Goal: Task Accomplishment & Management: Manage account settings

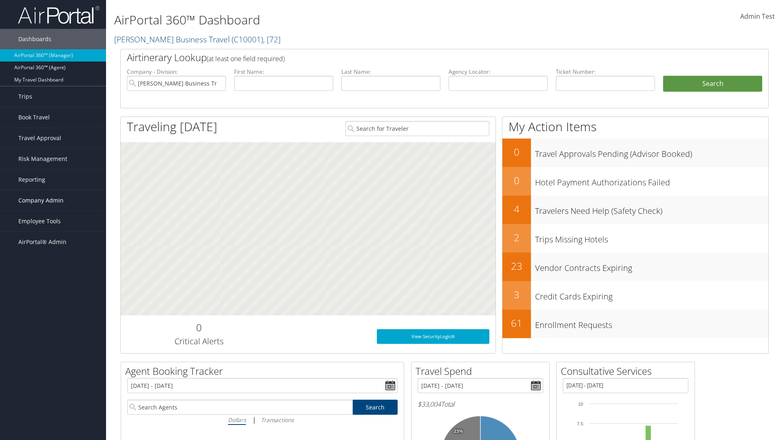
click at [53, 201] on span "Company Admin" at bounding box center [40, 200] width 45 height 20
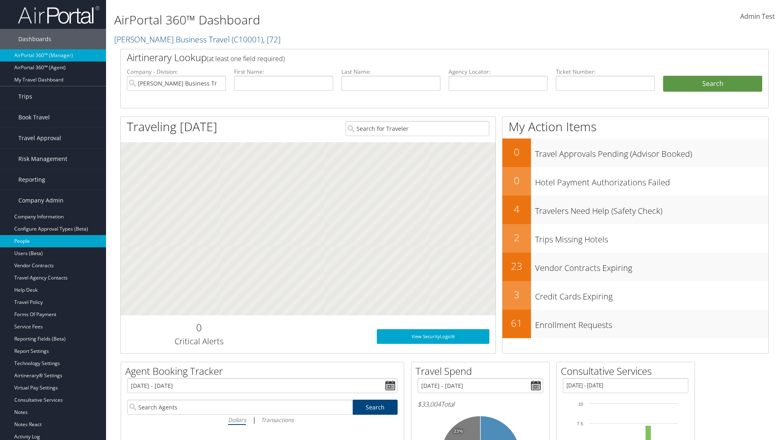
click at [53, 241] on link "People" at bounding box center [53, 241] width 106 height 12
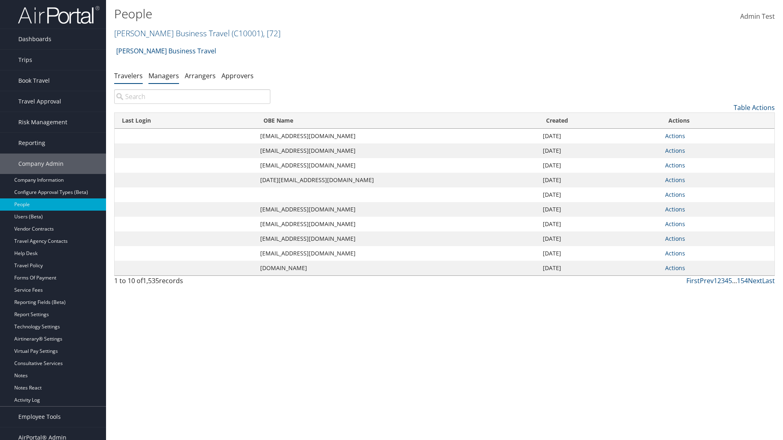
click at [164, 75] on link "Managers" at bounding box center [163, 75] width 31 height 9
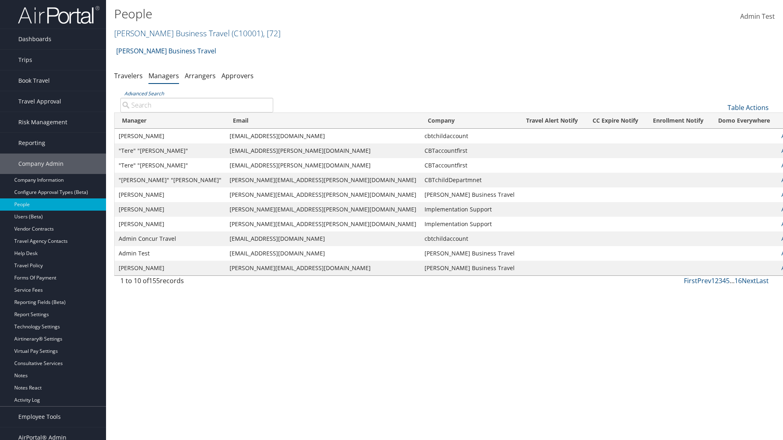
click at [197, 105] on input "Advanced Search" at bounding box center [196, 105] width 153 height 15
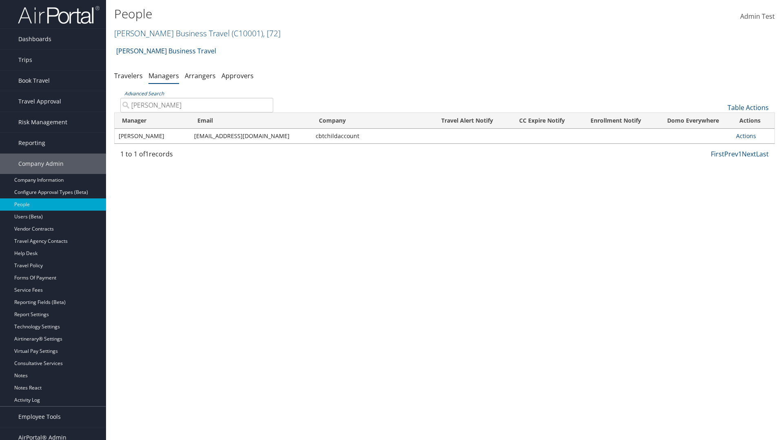
type input "Leon Rosenberg"
click at [746, 136] on link "Actions" at bounding box center [746, 136] width 20 height 8
click at [0, 0] on link "User Settings" at bounding box center [0, 0] width 0 height 0
